Goal: Transaction & Acquisition: Book appointment/travel/reservation

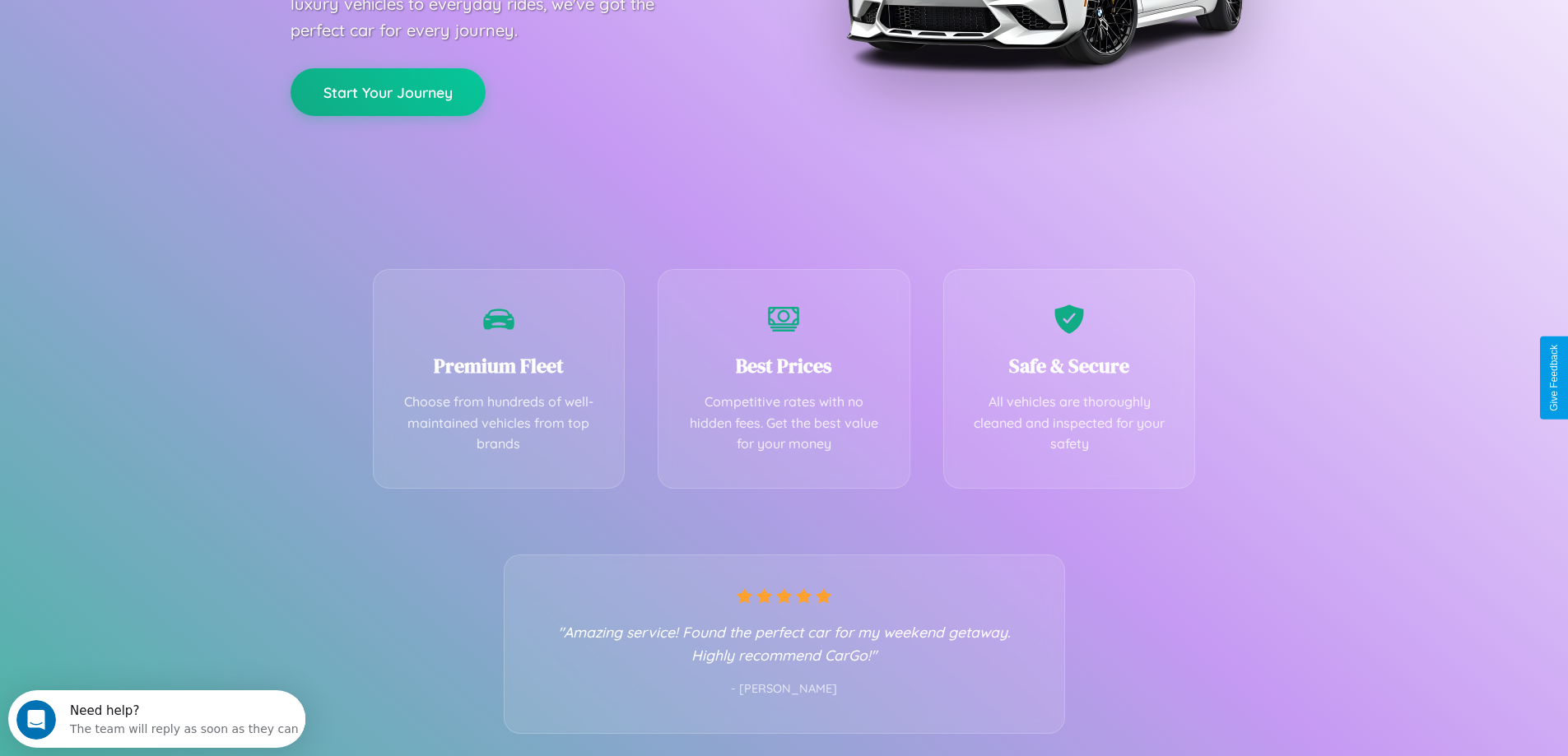
scroll to position [324, 0]
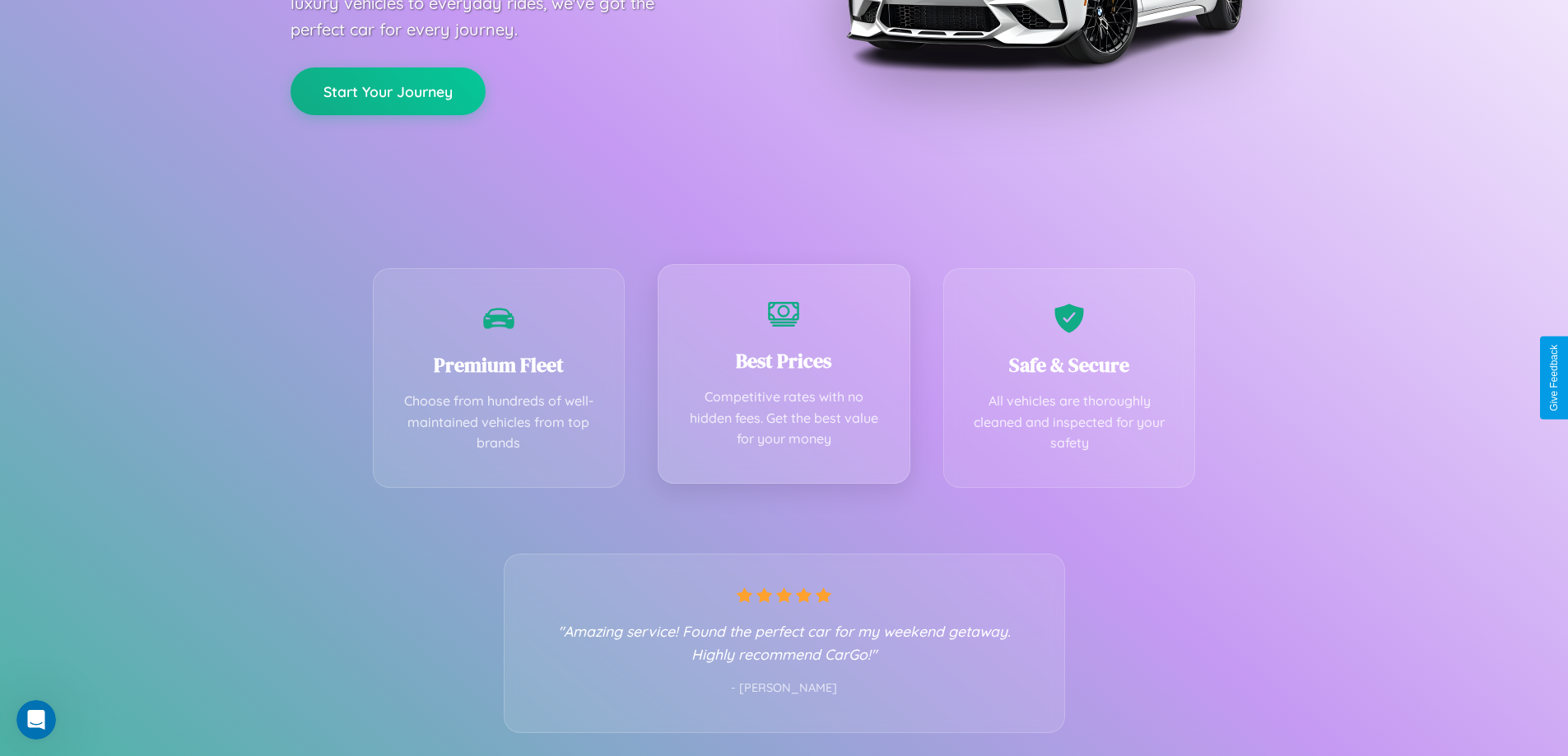
click at [784, 378] on div "Best Prices Competitive rates with no hidden fees. Get the best value for your …" at bounding box center [784, 374] width 253 height 220
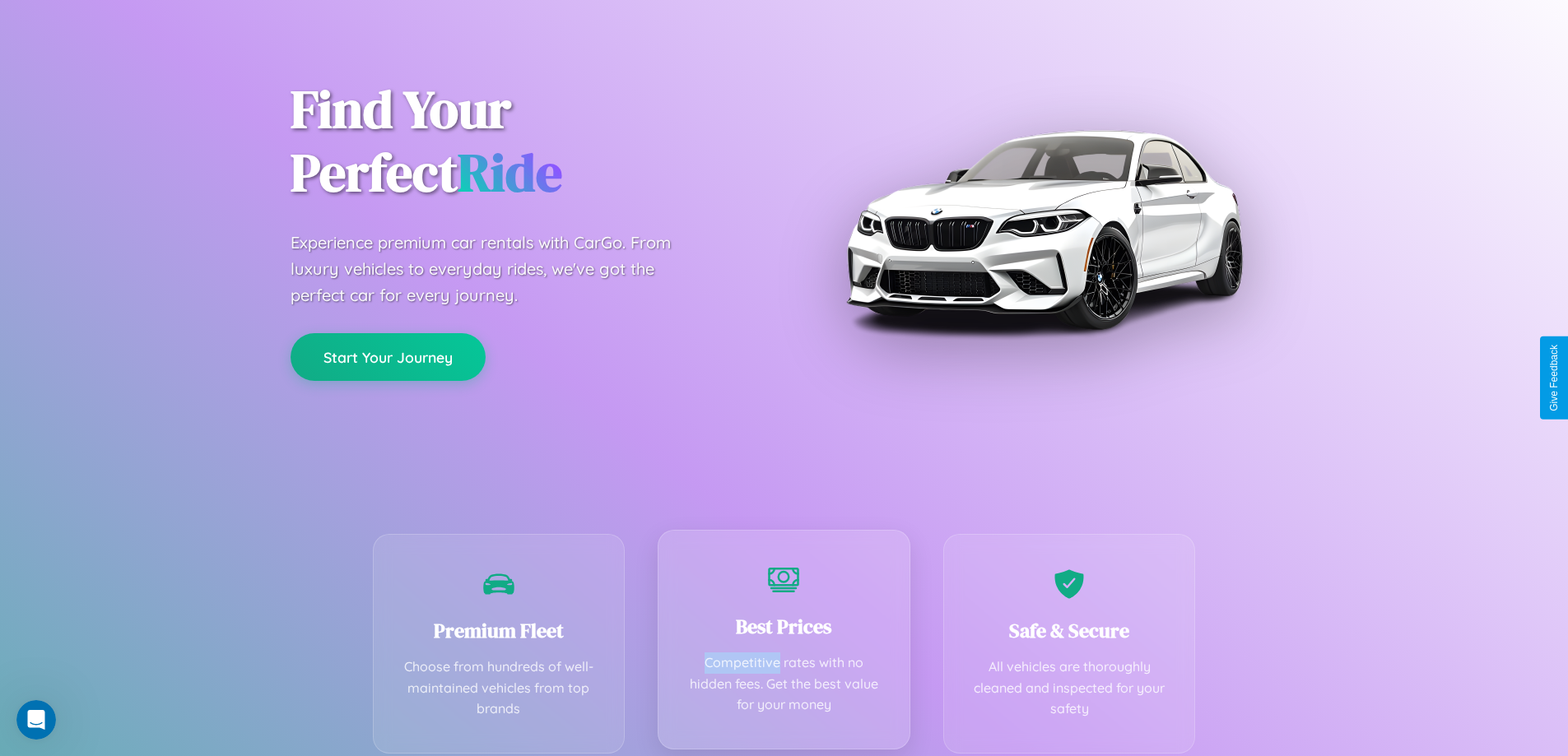
scroll to position [0, 0]
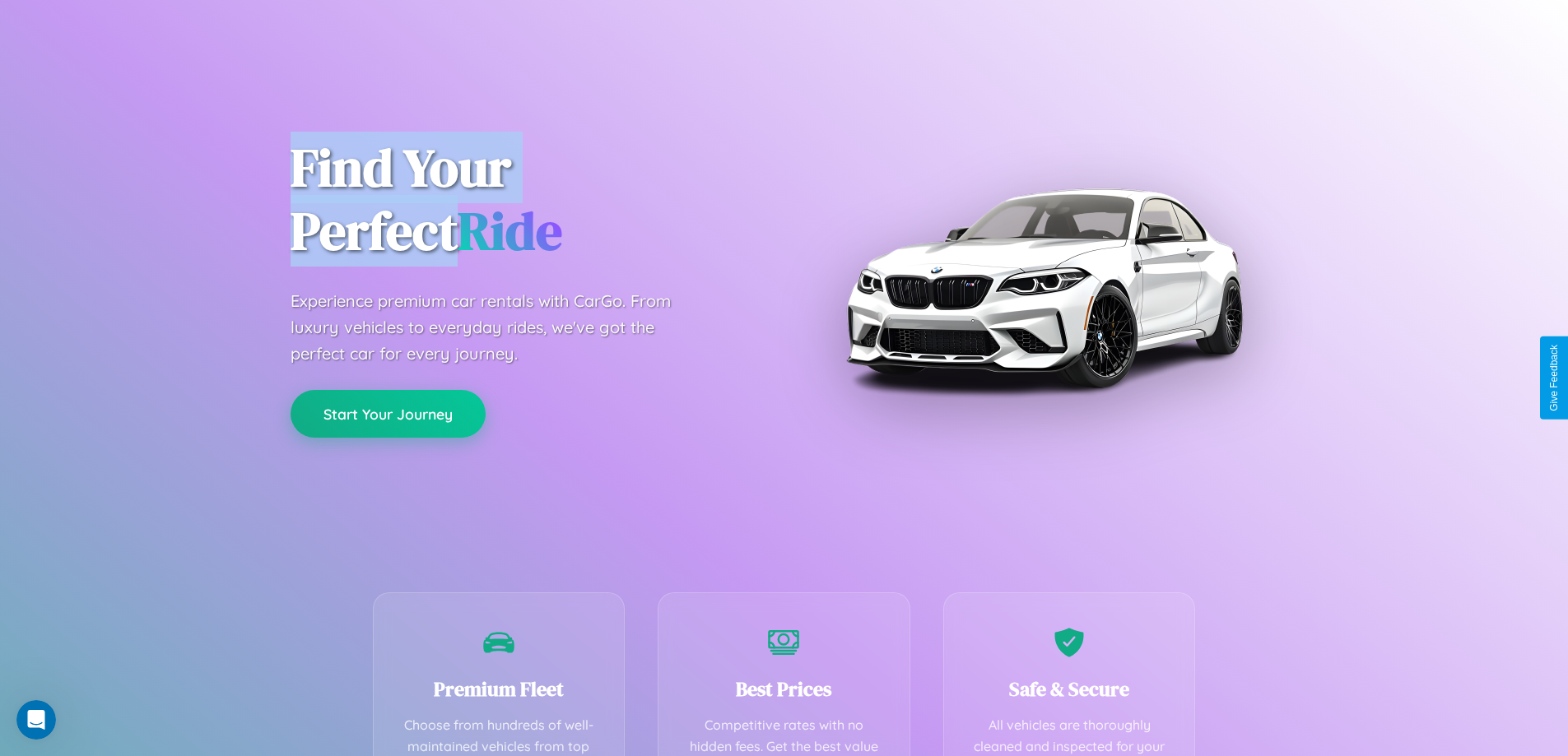
click at [388, 413] on button "Start Your Journey" at bounding box center [388, 413] width 195 height 48
click at [388, 413] on button "Start Your Journey" at bounding box center [388, 413] width 195 height 48
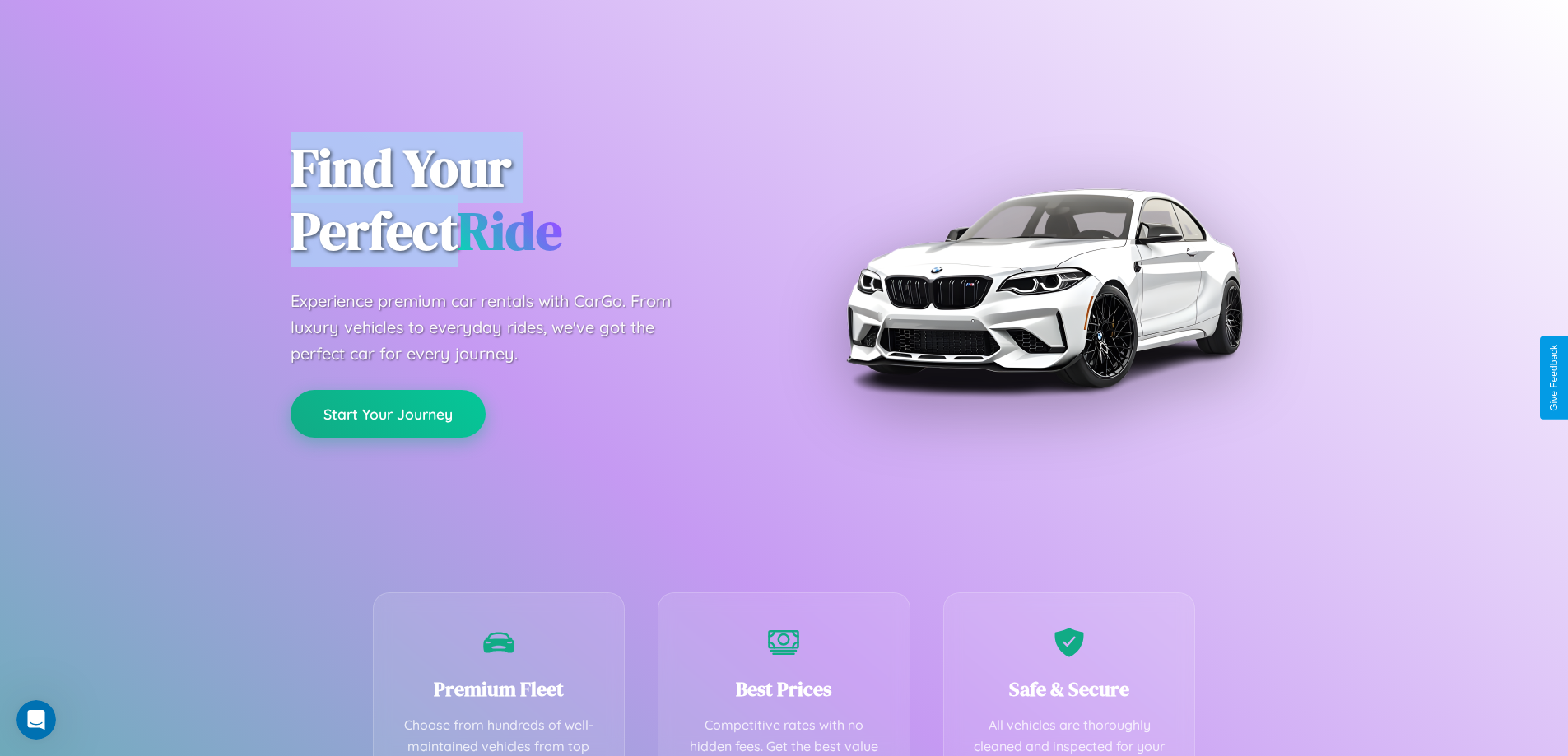
click at [388, 413] on button "Start Your Journey" at bounding box center [388, 413] width 195 height 48
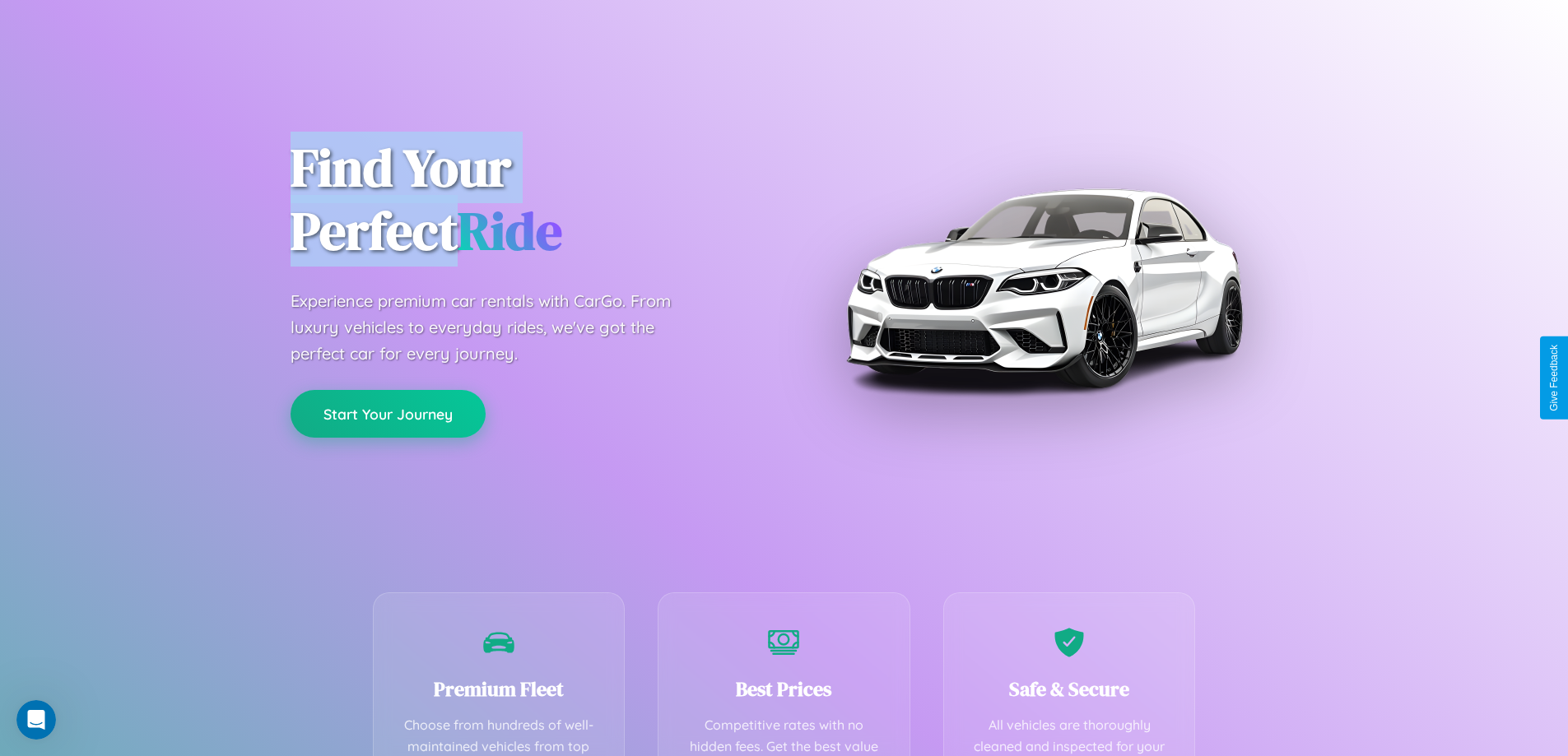
click at [388, 413] on button "Start Your Journey" at bounding box center [388, 413] width 195 height 48
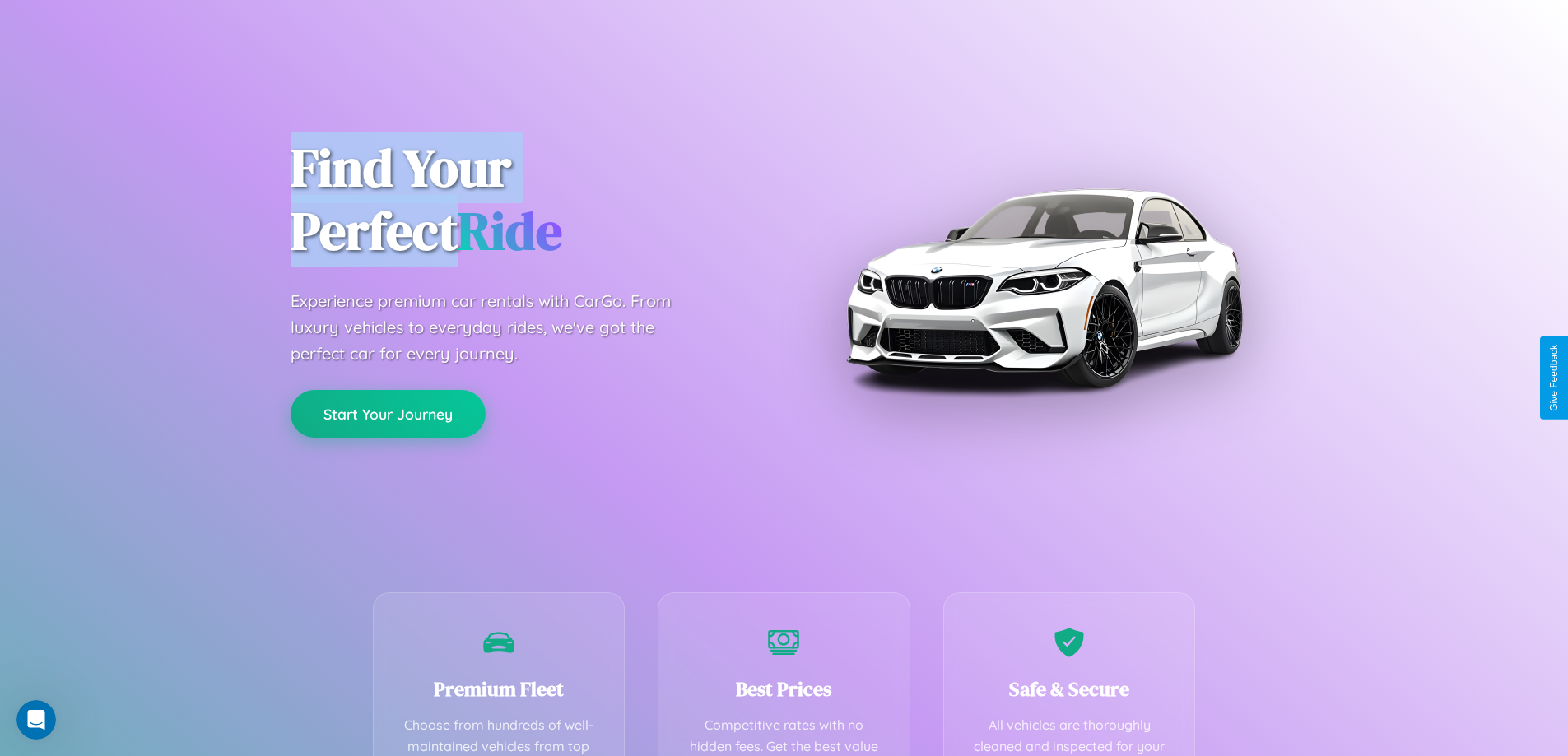
click at [388, 413] on button "Start Your Journey" at bounding box center [388, 413] width 195 height 48
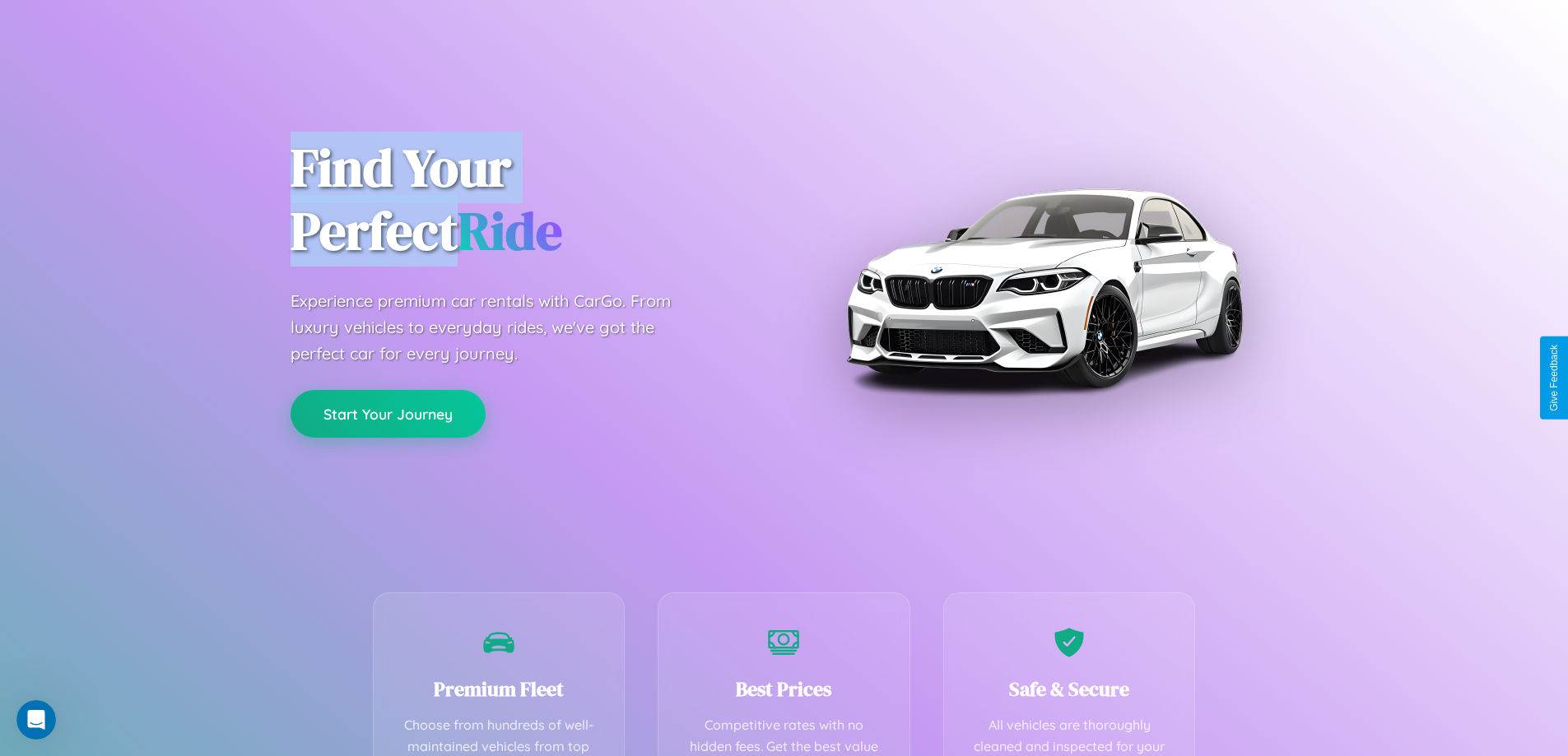
click at [388, 413] on button "Start Your Journey" at bounding box center [388, 413] width 195 height 48
